Goal: Task Accomplishment & Management: Complete application form

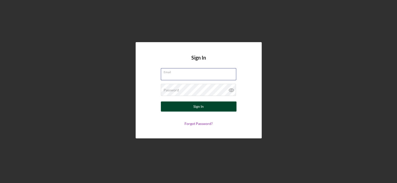
type input "[EMAIL_ADDRESS][DOMAIN_NAME]"
click at [191, 108] on button "Sign In" at bounding box center [199, 106] width 76 height 10
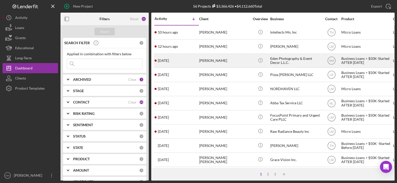
click at [212, 61] on div "[PERSON_NAME]" at bounding box center [224, 60] width 50 height 13
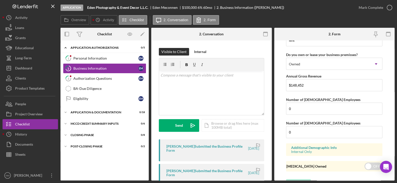
scroll to position [511, 0]
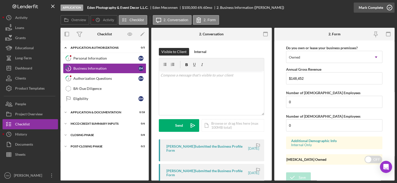
click at [389, 5] on circle "button" at bounding box center [389, 7] width 5 height 5
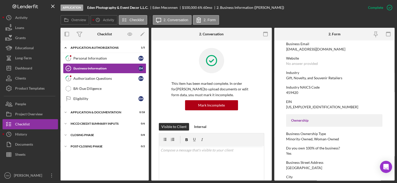
scroll to position [0, 0]
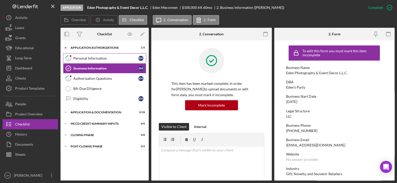
click at [105, 58] on div "Personal Information" at bounding box center [105, 58] width 65 height 4
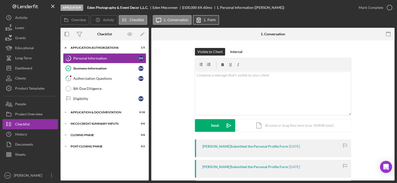
click at [211, 21] on label "1. Form" at bounding box center [210, 20] width 12 height 4
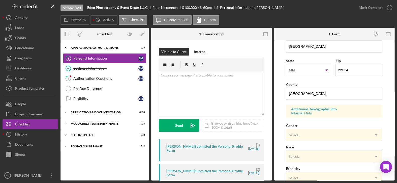
scroll to position [151, 0]
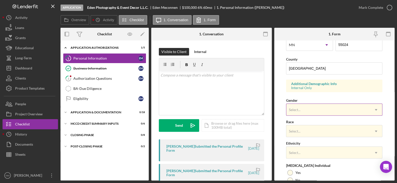
click at [322, 104] on div "Select..." at bounding box center [328, 110] width 84 height 12
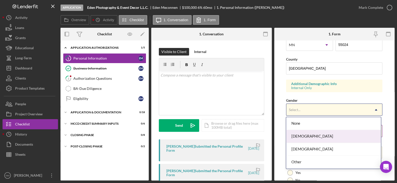
drag, startPoint x: 300, startPoint y: 134, endPoint x: 300, endPoint y: 132, distance: 2.5
click at [300, 133] on div "[DEMOGRAPHIC_DATA]" at bounding box center [333, 136] width 95 height 13
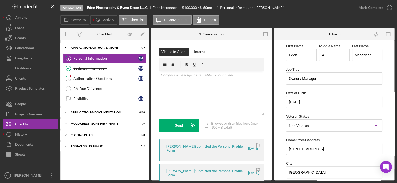
scroll to position [0, 0]
click at [96, 78] on div "Authorization Questions" at bounding box center [105, 78] width 65 height 4
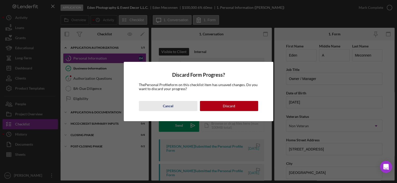
click at [168, 106] on div "Cancel" at bounding box center [168, 106] width 11 height 10
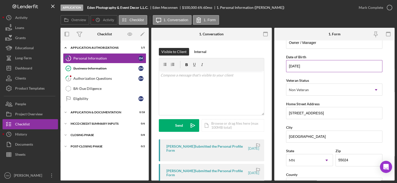
scroll to position [176, 0]
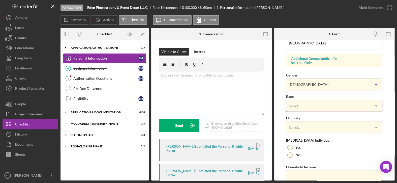
click at [343, 105] on div "Select..." at bounding box center [328, 106] width 84 height 12
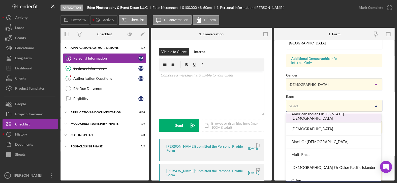
scroll to position [25, 0]
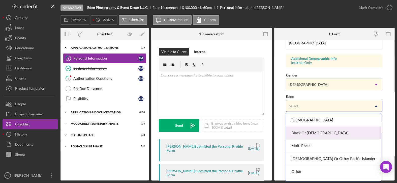
click at [333, 133] on div "Black Or [DEMOGRAPHIC_DATA]" at bounding box center [333, 133] width 95 height 13
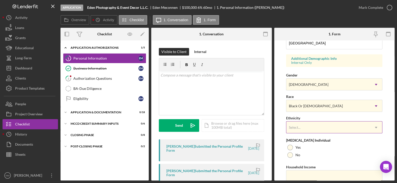
scroll to position [196, 0]
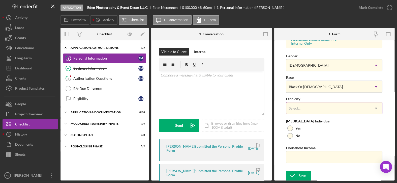
click at [332, 125] on div "Yes" at bounding box center [334, 128] width 96 height 8
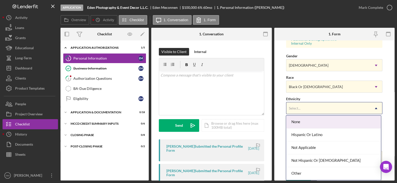
click at [333, 107] on div "Select..." at bounding box center [328, 108] width 84 height 12
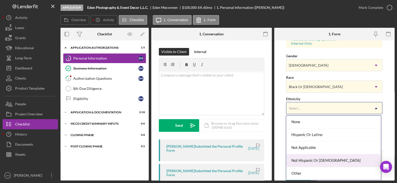
click at [314, 160] on div "Not Hispanic Or [DEMOGRAPHIC_DATA]" at bounding box center [333, 160] width 95 height 13
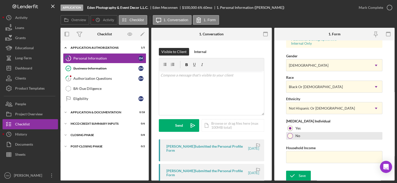
click at [290, 136] on div at bounding box center [290, 136] width 6 height 6
click at [389, 138] on form "First Name Eden Middle Name A Last Name Meconnen Job Title Owner / Manager Date…" at bounding box center [334, 110] width 121 height 140
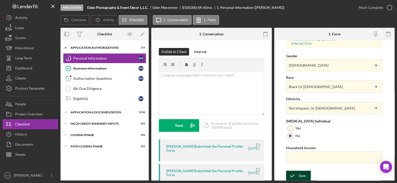
click at [301, 174] on div "Save" at bounding box center [302, 175] width 7 height 10
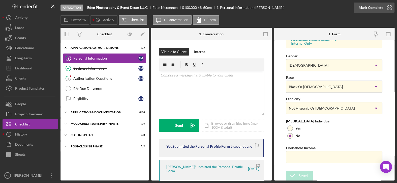
click at [390, 7] on icon "button" at bounding box center [389, 7] width 13 height 13
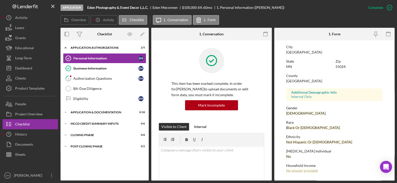
scroll to position [95, 0]
click at [81, 76] on div "Authorization Questions" at bounding box center [105, 78] width 65 height 4
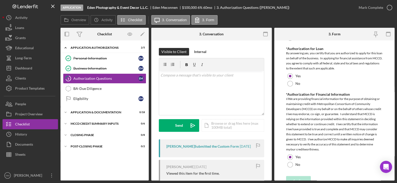
scroll to position [344, 0]
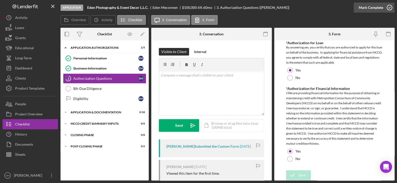
click at [390, 6] on icon "button" at bounding box center [389, 7] width 13 height 13
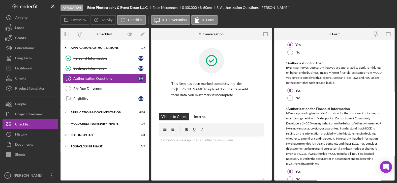
scroll to position [364, 0]
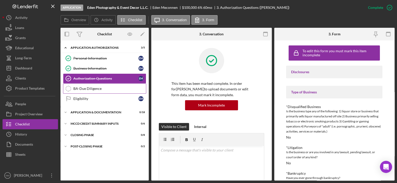
click at [93, 89] on div "BA-Due Diligence" at bounding box center [109, 88] width 73 height 4
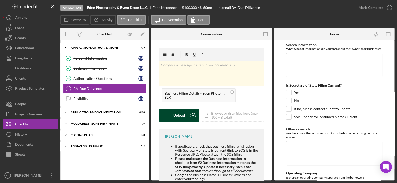
click at [178, 117] on div "Upload" at bounding box center [178, 115] width 11 height 13
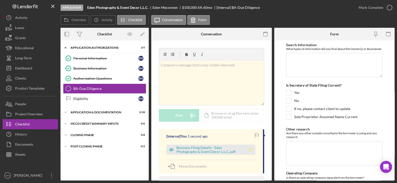
click at [249, 147] on icon "Icon/Star" at bounding box center [250, 149] width 10 height 10
click at [288, 95] on input "Yes" at bounding box center [288, 92] width 5 height 5
checkbox input "true"
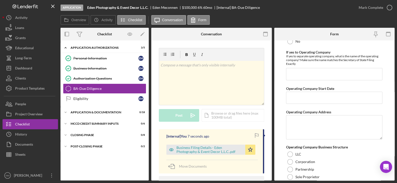
scroll to position [126, 0]
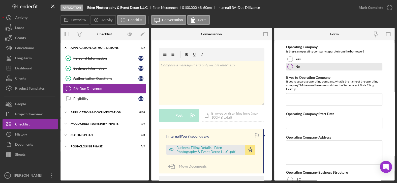
click at [290, 69] on div at bounding box center [290, 67] width 6 height 6
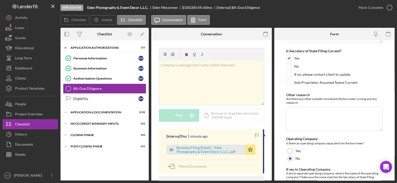
scroll to position [0, 0]
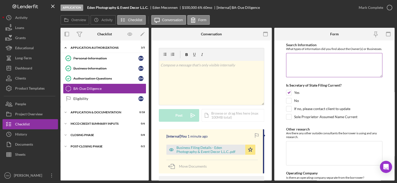
click at [302, 61] on textarea "Search Information" at bounding box center [334, 65] width 96 height 24
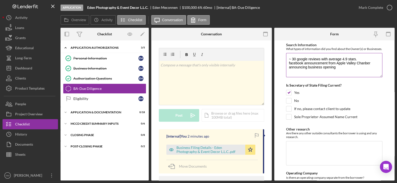
paste textarea "[URL][DOMAIN_NAME]"
click at [337, 71] on textarea "~ 30 google reviews with average 4.9 stars. facebook announcement from Apple Va…" at bounding box center [334, 65] width 96 height 24
click at [361, 71] on textarea "~ 30 google reviews with average 4.9 stars. Facebook announcement from Apple Va…" at bounding box center [334, 65] width 96 height 24
click at [340, 74] on textarea "~ 30 google reviews with average 4.9 stars. Facebook announcement from Apple Va…" at bounding box center [334, 65] width 96 height 24
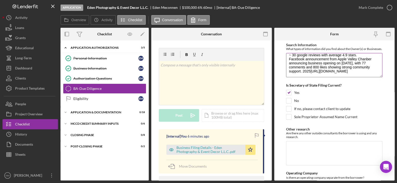
scroll to position [8, 0]
click at [361, 75] on textarea "~ 30 google reviews with average 4.9 stars. Facebook announcement from Apple Va…" at bounding box center [334, 65] width 96 height 24
paste textarea "[URL][DOMAIN_NAME]"
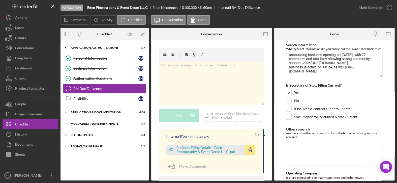
click at [338, 77] on textarea "~ 30 google reviews with average 4.9 stars. Facebook announcement from Apple Va…" at bounding box center [334, 65] width 96 height 24
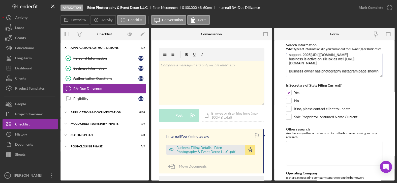
scroll to position [28, 0]
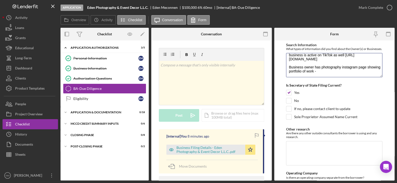
paste textarea "[URL][DOMAIN_NAME]"
click at [328, 71] on textarea "~ 30 google reviews with average 4.9 stars. Facebook announcement from Apple Va…" at bounding box center [334, 65] width 96 height 24
click at [322, 59] on textarea "~ 30 google reviews with average 4.9 stars. Facebook announcement from Apple Va…" at bounding box center [334, 65] width 96 height 24
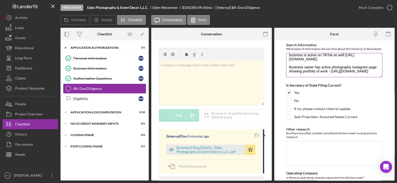
drag, startPoint x: 368, startPoint y: 59, endPoint x: 383, endPoint y: 64, distance: 15.1
click at [369, 59] on textarea "~ 30 google reviews with average 4.9 stars. Facebook announcement from Apple Va…" at bounding box center [334, 65] width 96 height 24
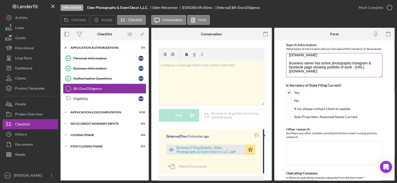
click at [326, 72] on textarea "~ 30 google reviews with average 4.9 stars. Facebook announcement from Apple Va…" at bounding box center [334, 65] width 96 height 24
paste textarea "[URL][DOMAIN_NAME]"
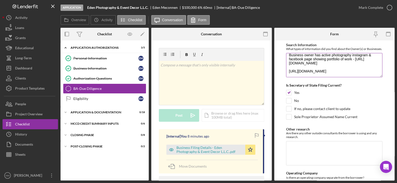
scroll to position [49, 0]
type textarea "~ 30 google reviews with average 4.9 stars. Facebook announcement from Apple Va…"
click at [377, 98] on div "Yes" at bounding box center [334, 94] width 96 height 8
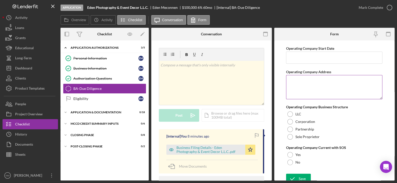
scroll to position [198, 0]
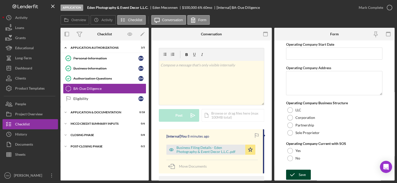
click at [302, 174] on div "Save" at bounding box center [302, 174] width 7 height 10
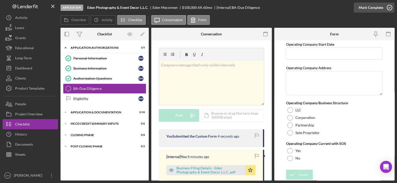
click at [391, 6] on icon "button" at bounding box center [389, 7] width 13 height 13
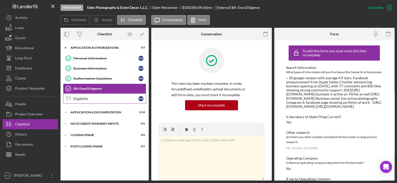
click at [81, 97] on div "Eligibility" at bounding box center [105, 99] width 65 height 4
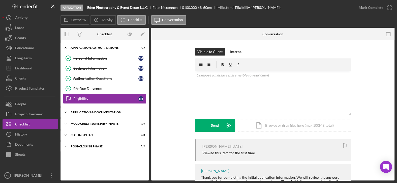
click at [65, 112] on polyline at bounding box center [66, 112] width 2 height 1
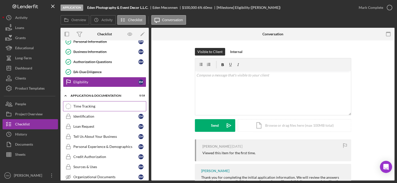
scroll to position [25, 0]
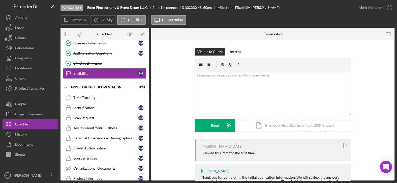
click at [100, 71] on div "Eligibility" at bounding box center [105, 73] width 65 height 4
click at [274, 74] on p at bounding box center [272, 75] width 153 height 6
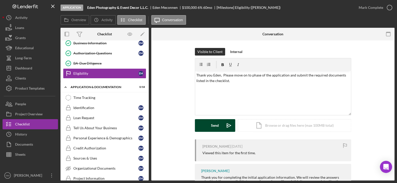
click at [202, 126] on button "Send Icon/icon-invite-send" at bounding box center [215, 125] width 40 height 13
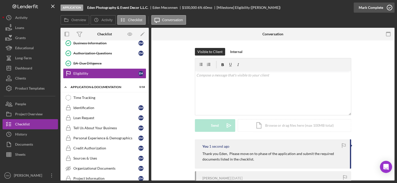
click at [388, 10] on icon "button" at bounding box center [389, 7] width 13 height 13
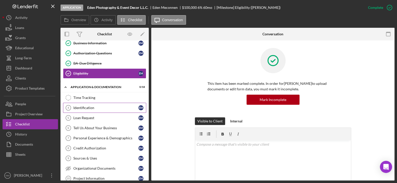
click at [97, 108] on div "Identification" at bounding box center [105, 108] width 65 height 4
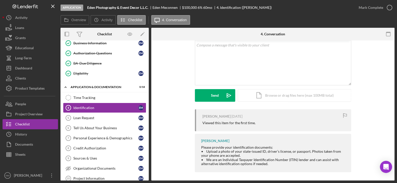
scroll to position [31, 0]
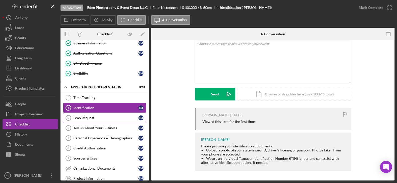
click at [102, 116] on div "Loan Request" at bounding box center [105, 118] width 65 height 4
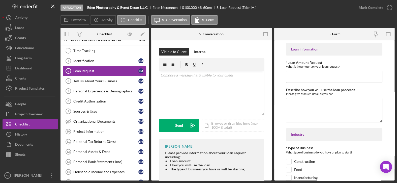
scroll to position [76, 0]
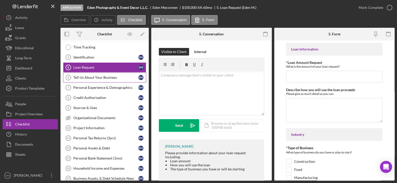
click at [101, 77] on div "Tell Us About Your Business" at bounding box center [105, 77] width 65 height 4
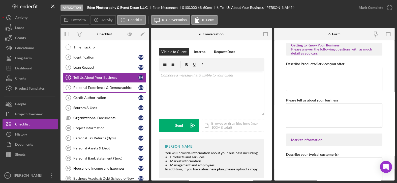
click at [100, 89] on link "Personal Experience & Demographics 7 Personal Experience & Demographics E M" at bounding box center [104, 87] width 83 height 10
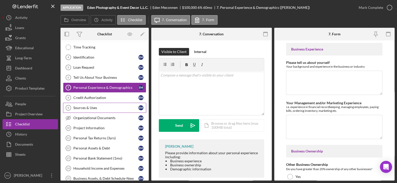
click at [92, 106] on div "Sources & Uses" at bounding box center [105, 108] width 65 height 4
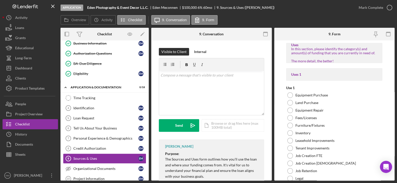
scroll to position [25, 0]
